Goal: Information Seeking & Learning: Learn about a topic

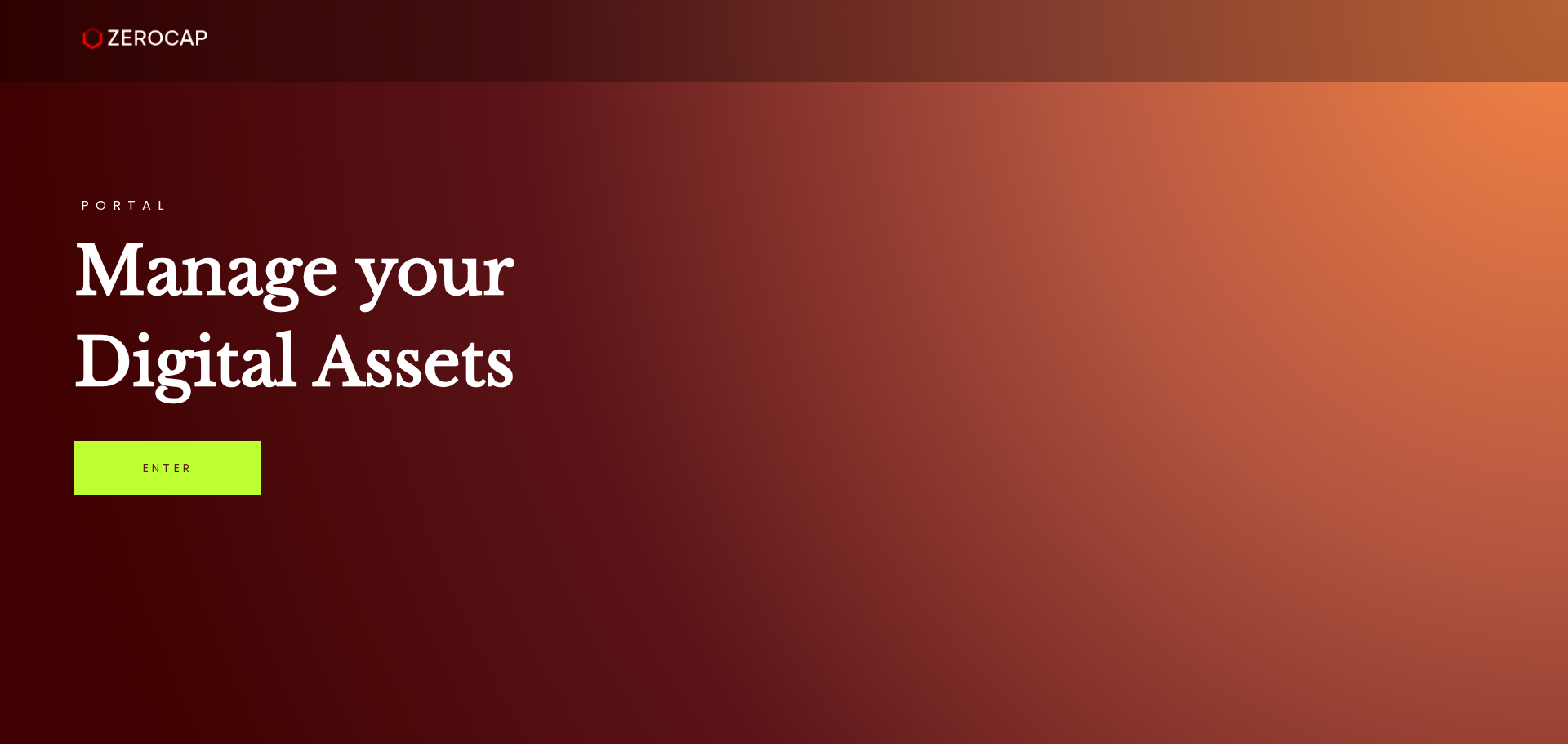
drag, startPoint x: 192, startPoint y: 430, endPoint x: 178, endPoint y: 452, distance: 26.1
click at [185, 441] on div "PORTAL Manage your Digital Assets Enter" at bounding box center [784, 372] width 1568 height 744
click at [178, 452] on link "Enter" at bounding box center [167, 468] width 187 height 54
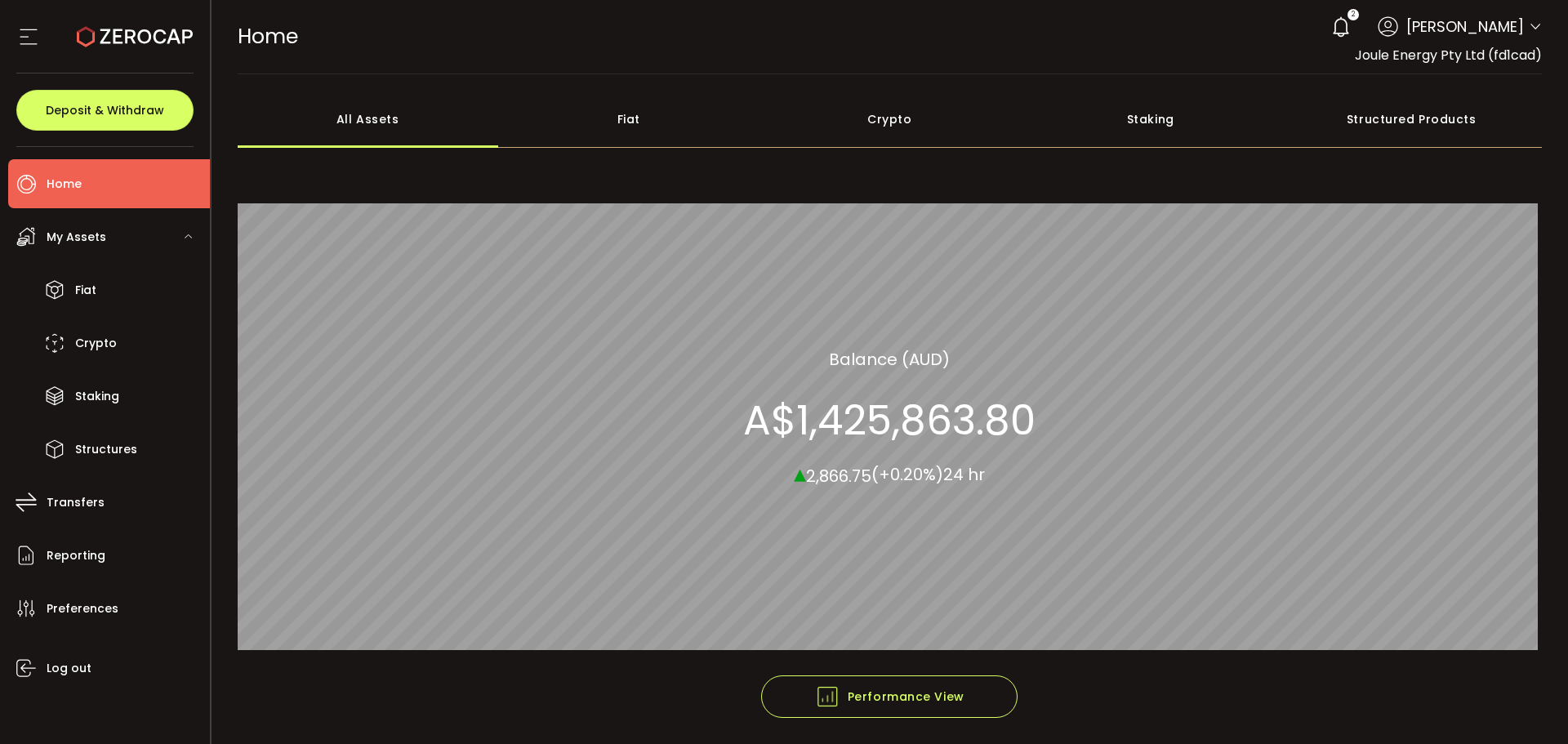
click at [1077, 184] on div "Crypto 48.57% All_Assets Balance (AUD) A$1,425,863.80 ▴ 2,866.75 (+0.20%) 24 hr" at bounding box center [890, 417] width 1305 height 516
click at [88, 446] on span "Structures" at bounding box center [105, 450] width 62 height 23
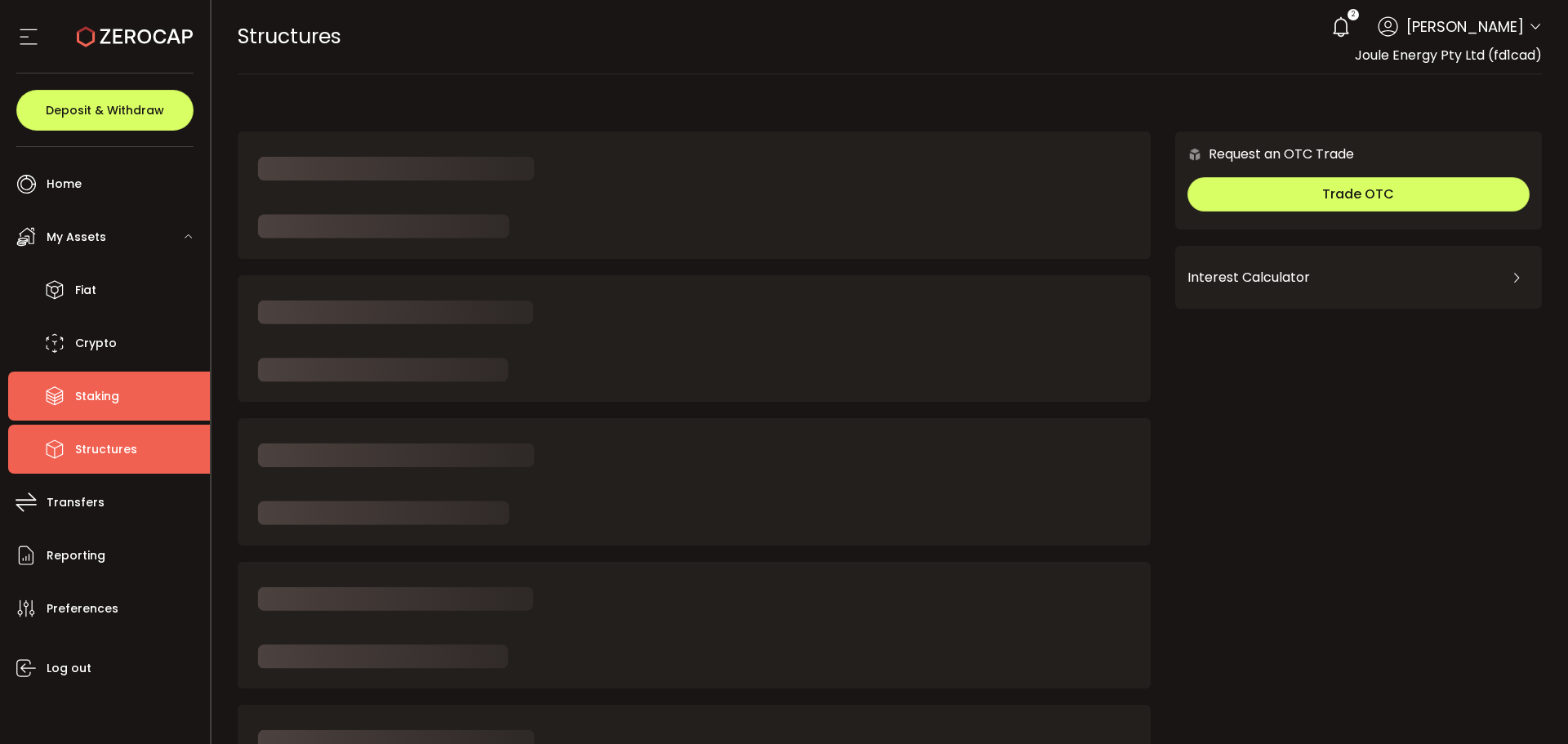
click at [93, 407] on span "Staking" at bounding box center [97, 396] width 44 height 23
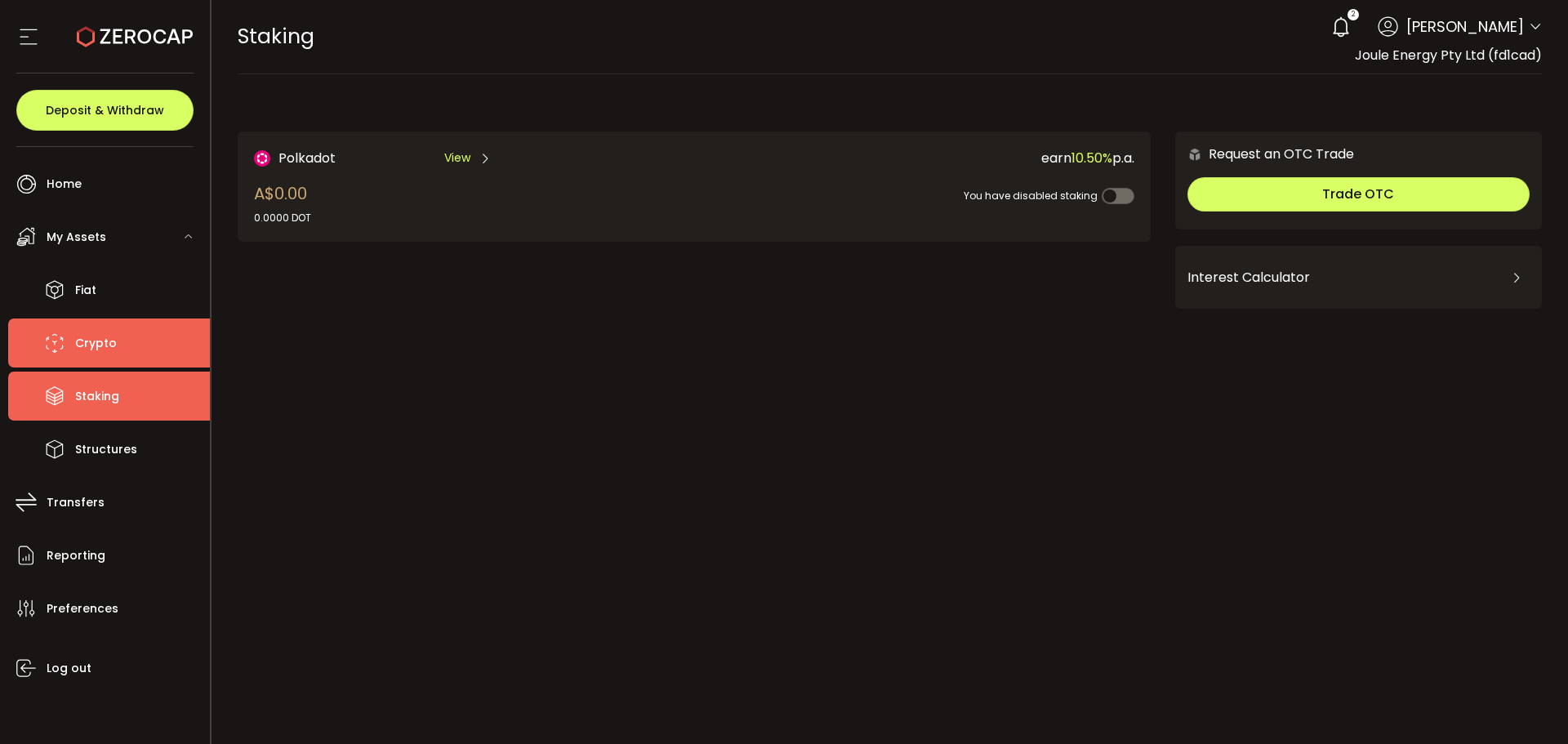
click at [165, 333] on li "Crypto" at bounding box center [109, 342] width 202 height 49
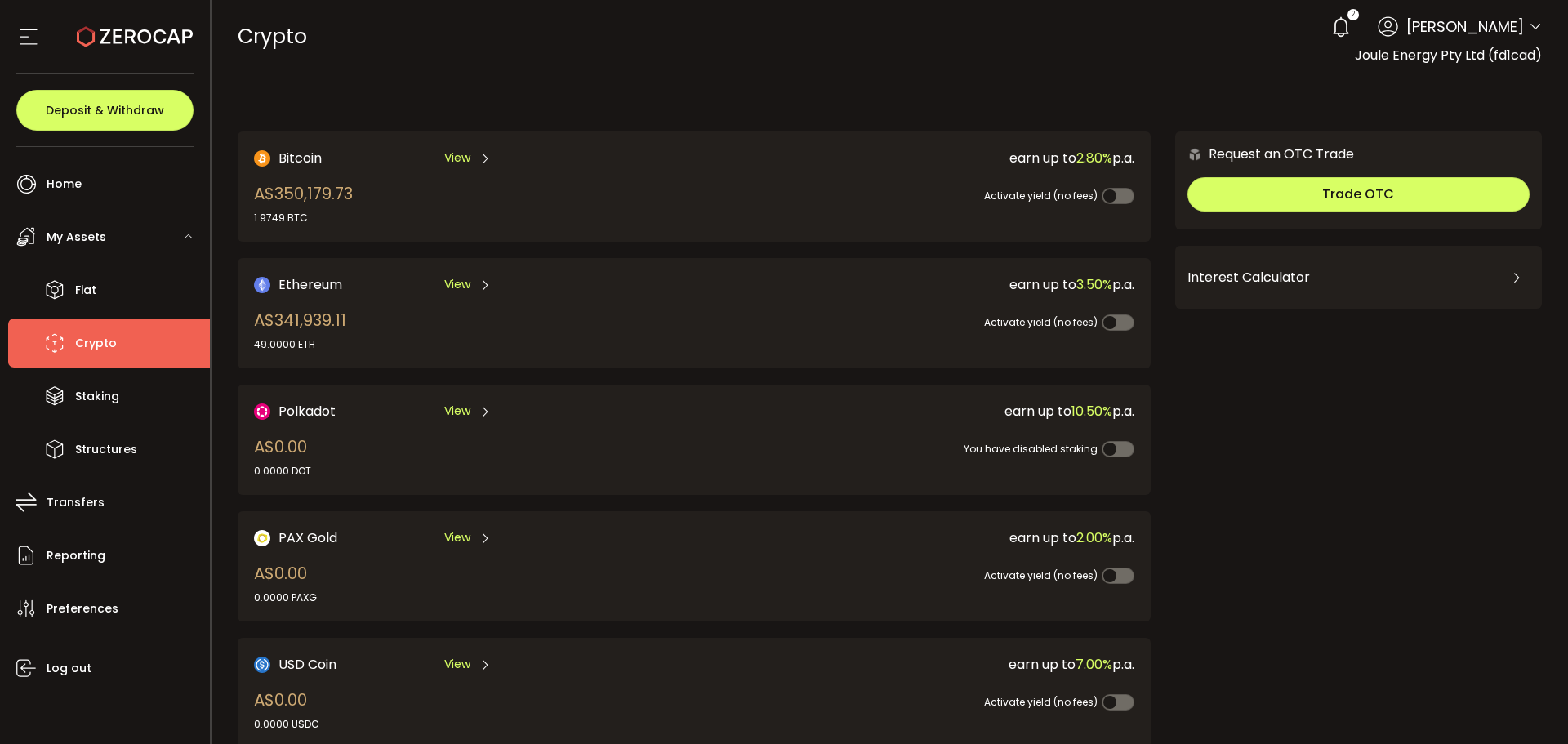
click at [462, 154] on span "View" at bounding box center [457, 157] width 26 height 17
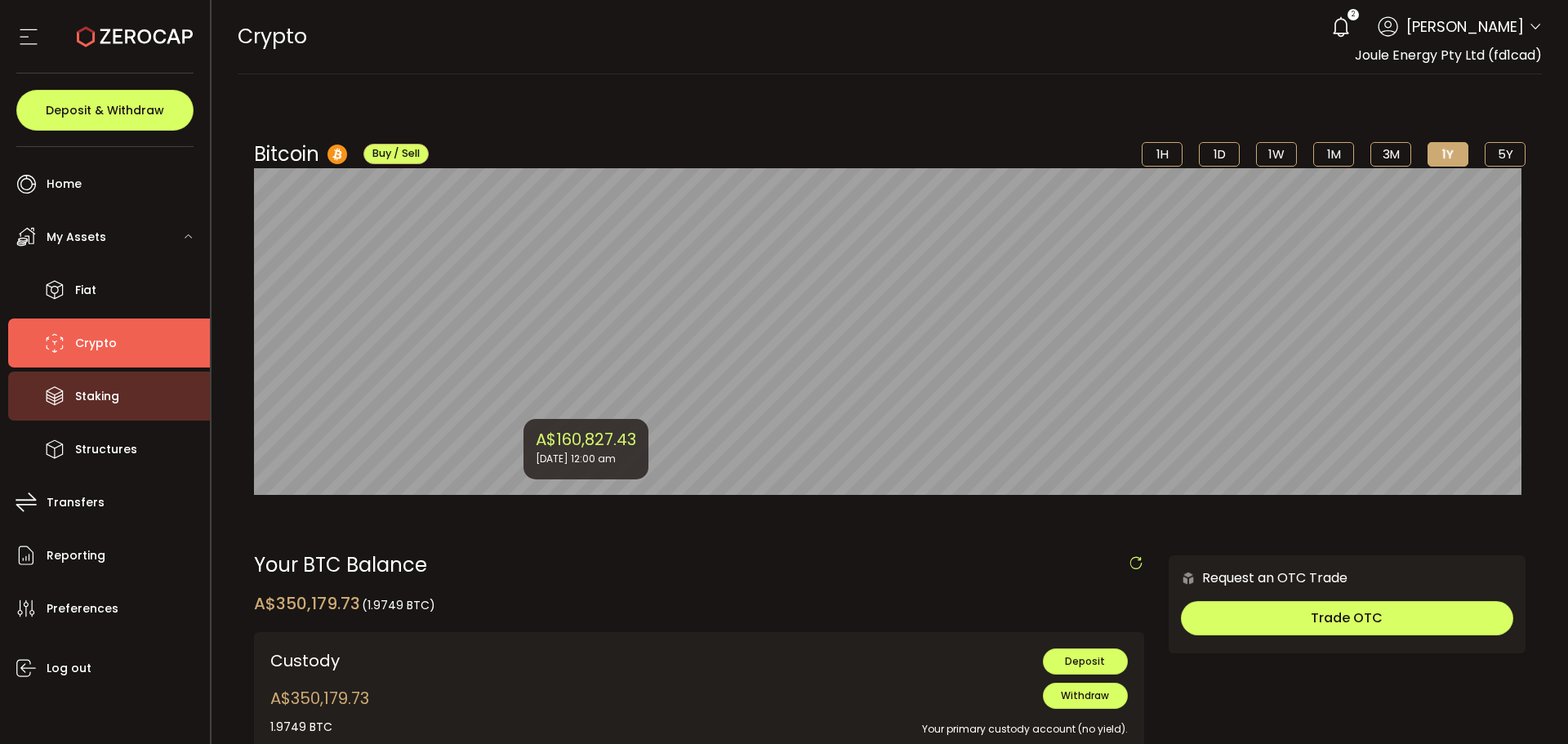
scroll to position [409, 0]
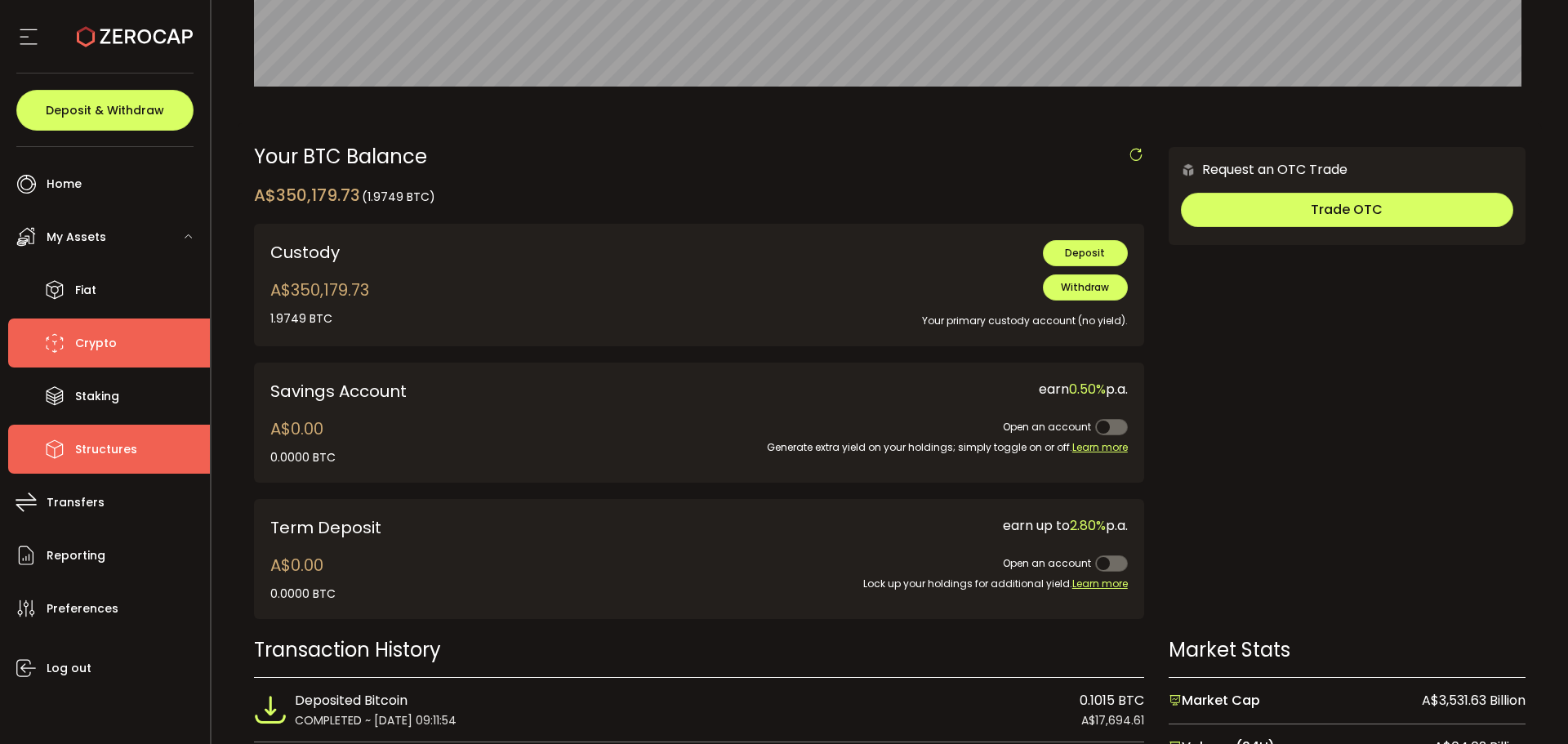
click at [133, 434] on li "Structures" at bounding box center [109, 449] width 202 height 49
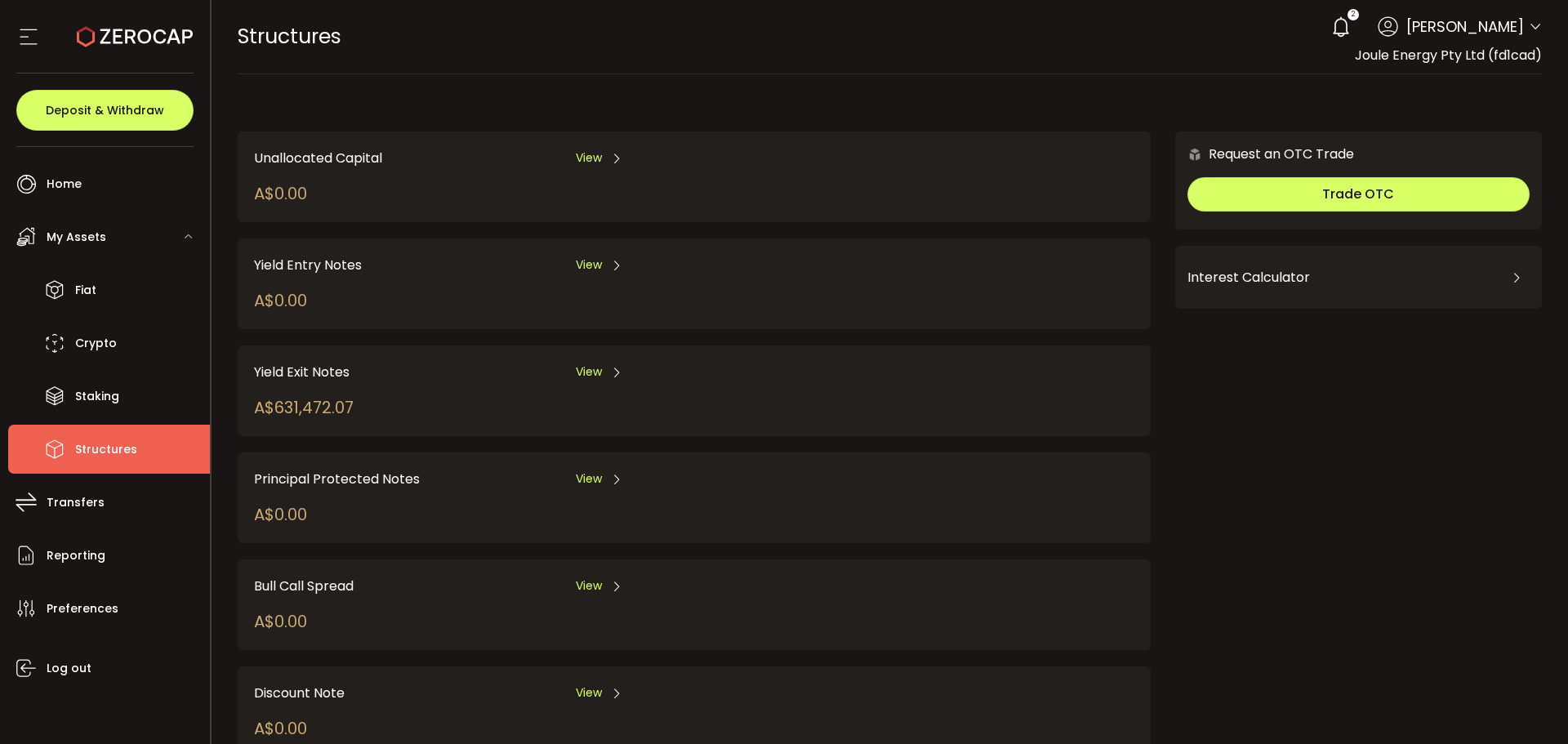
click at [320, 363] on span "Yield Exit Notes" at bounding box center [301, 372] width 96 height 21
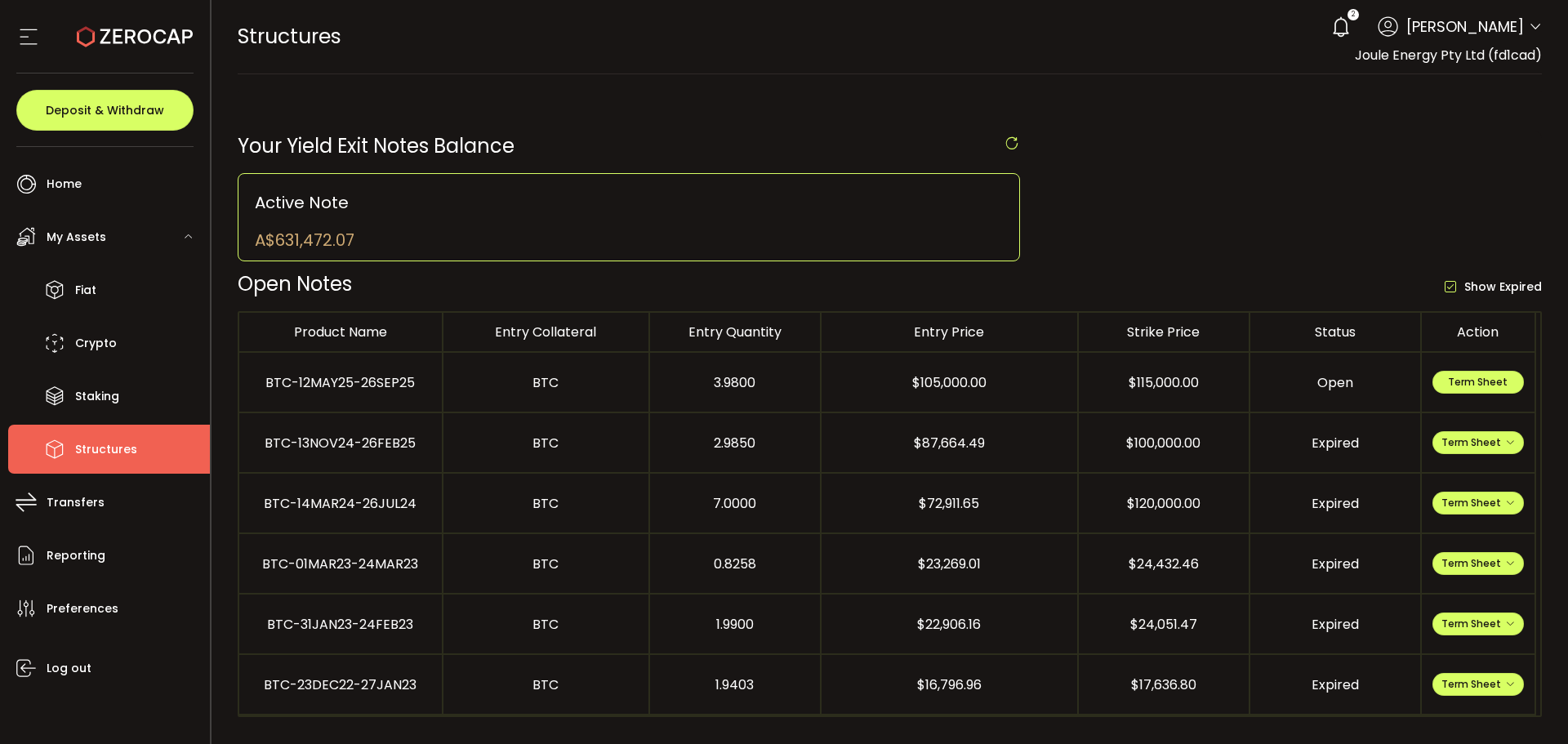
click at [1229, 312] on div "Product Name Entry Collateral Entry Quantity Entry Price Strike Price Status Ac…" at bounding box center [890, 514] width 1305 height 406
click at [1485, 379] on span "Term Sheet" at bounding box center [1478, 382] width 60 height 14
click at [132, 354] on li "Crypto" at bounding box center [109, 342] width 202 height 49
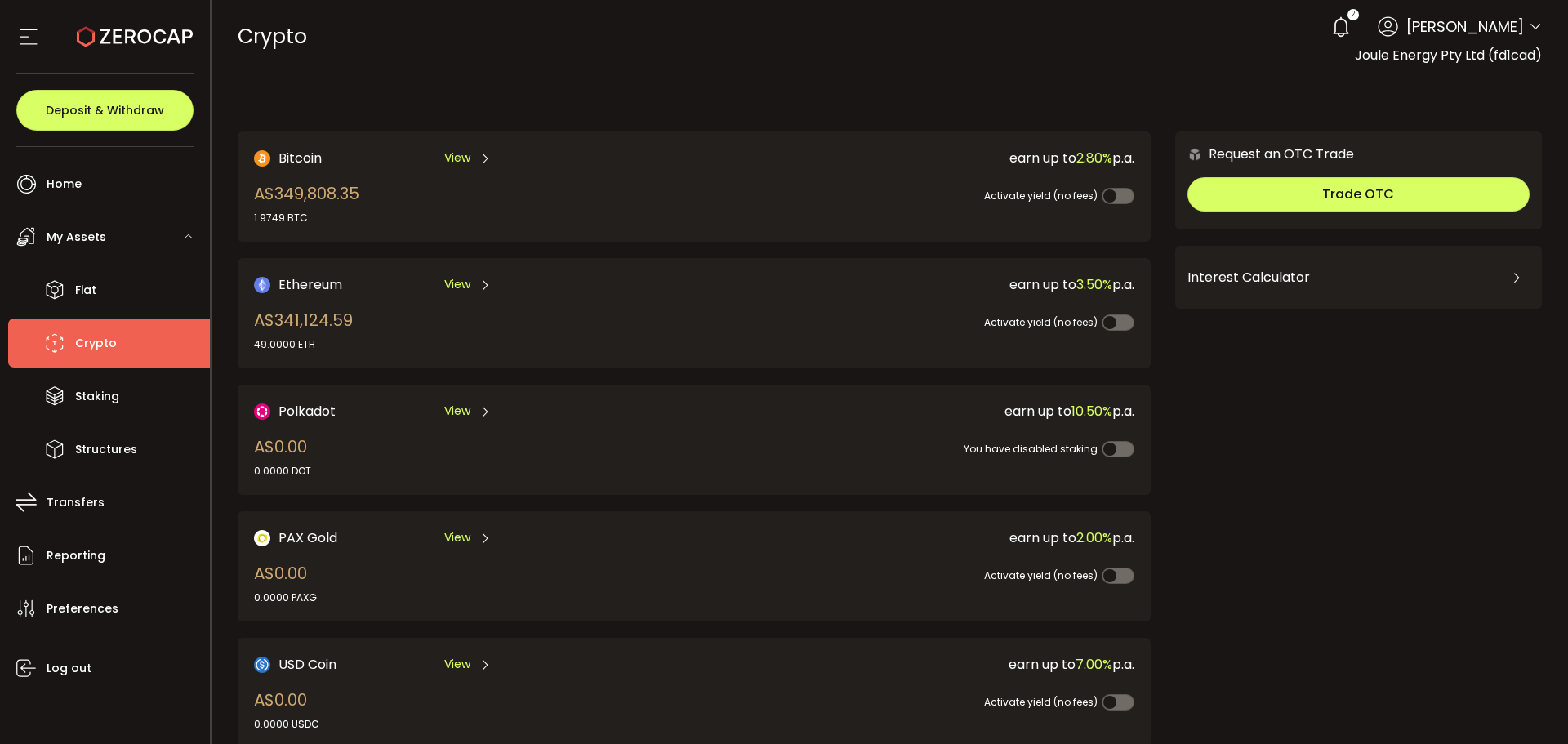
click at [430, 84] on main "Bitcoin View A$349,808.35 1.9749 BTC earn up to 2.80% p.a. Activate yield (no f…" at bounding box center [890, 586] width 1357 height 1024
